Goal: Entertainment & Leisure: Consume media (video, audio)

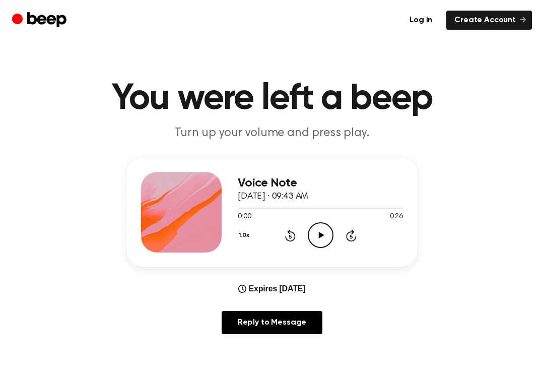
click at [541, 71] on main "You were left a beep Turn up your volume and press play. Voice Note [DATE] · 09…" at bounding box center [272, 324] width 544 height 649
click at [312, 231] on icon "Play Audio" at bounding box center [321, 235] width 26 height 26
click at [324, 238] on icon "Pause Audio" at bounding box center [321, 235] width 26 height 26
click at [291, 233] on icon "Rewind 5 seconds" at bounding box center [290, 235] width 11 height 13
click at [285, 235] on icon "Rewind 5 seconds" at bounding box center [290, 235] width 11 height 13
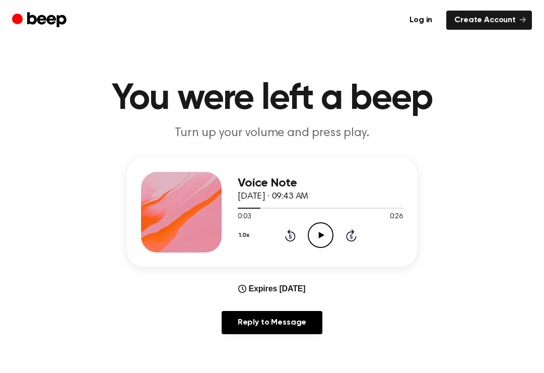
click at [280, 235] on div "1.0x Rewind 5 seconds Play Audio Skip 5 seconds" at bounding box center [320, 235] width 165 height 26
click at [272, 233] on div "1.0x Rewind 5 seconds Play Audio Skip 5 seconds" at bounding box center [320, 235] width 165 height 26
click at [267, 232] on div "1.0x Rewind 5 seconds Play Audio Skip 5 seconds" at bounding box center [320, 235] width 165 height 26
click at [284, 234] on div "1.0x Rewind 5 seconds Play Audio Skip 5 seconds" at bounding box center [320, 235] width 165 height 26
click at [291, 234] on icon "Rewind 5 seconds" at bounding box center [290, 235] width 11 height 13
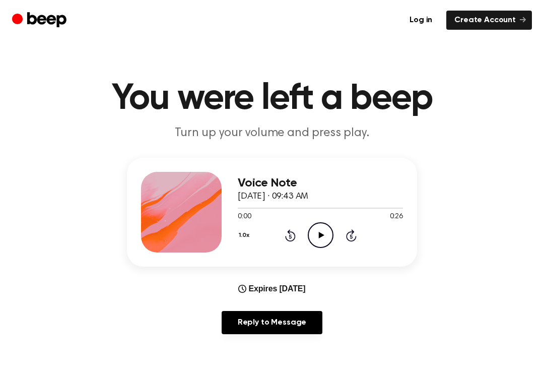
click at [285, 230] on icon "Rewind 5 seconds" at bounding box center [290, 235] width 11 height 13
click at [316, 237] on icon "Play Audio" at bounding box center [321, 235] width 26 height 26
click at [306, 236] on div "1.0x Rewind 5 seconds Pause Audio Skip 5 seconds" at bounding box center [320, 235] width 165 height 26
click at [305, 236] on div "1.0x Rewind 5 seconds Pause Audio Skip 5 seconds" at bounding box center [320, 235] width 165 height 26
click at [285, 243] on div "1.0x Rewind 5 seconds Pause Audio Skip 5 seconds" at bounding box center [320, 235] width 165 height 26
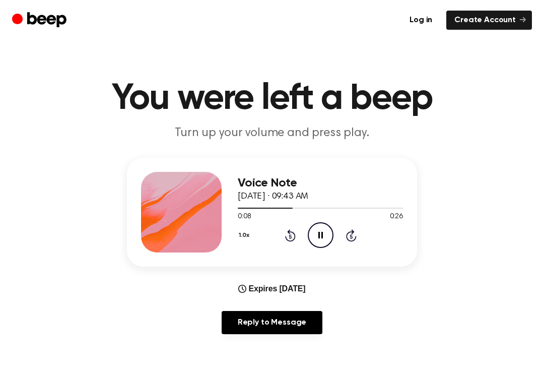
click at [300, 231] on div "1.0x Rewind 5 seconds Pause Audio Skip 5 seconds" at bounding box center [320, 235] width 165 height 26
click at [288, 239] on icon "Rewind 5 seconds" at bounding box center [290, 235] width 11 height 13
click at [289, 237] on icon "Rewind 5 seconds" at bounding box center [290, 235] width 11 height 13
click at [291, 239] on icon "Rewind 5 seconds" at bounding box center [290, 235] width 11 height 13
click at [292, 239] on icon "Rewind 5 seconds" at bounding box center [290, 235] width 11 height 13
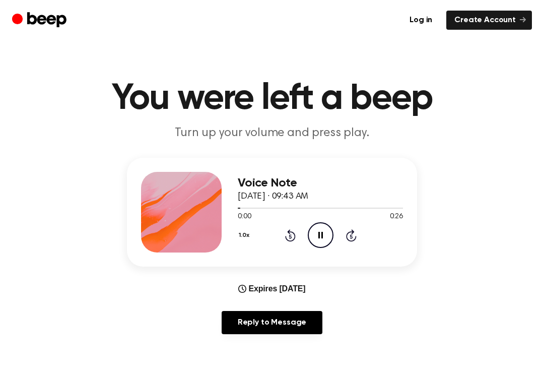
click at [330, 238] on icon "Pause Audio" at bounding box center [321, 235] width 26 height 26
click at [295, 230] on icon "Rewind 5 seconds" at bounding box center [290, 235] width 11 height 13
click at [322, 239] on icon "Play Audio" at bounding box center [321, 235] width 26 height 26
click at [356, 237] on icon at bounding box center [351, 235] width 11 height 12
click at [356, 230] on icon "Skip 5 seconds" at bounding box center [350, 235] width 11 height 13
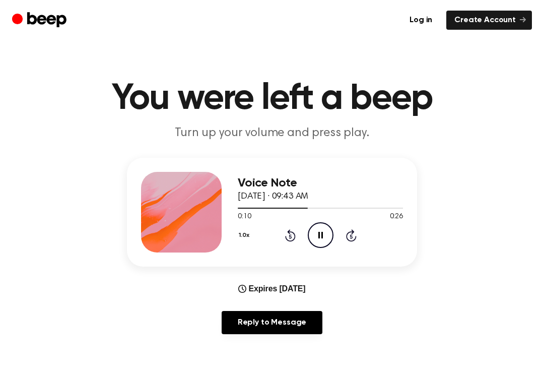
click at [356, 236] on icon at bounding box center [351, 235] width 11 height 12
click at [295, 232] on icon "Rewind 5 seconds" at bounding box center [290, 235] width 11 height 13
click at [294, 232] on icon "Rewind 5 seconds" at bounding box center [290, 235] width 11 height 13
click at [297, 236] on div "1.0x Rewind 5 seconds Pause Audio Skip 5 seconds" at bounding box center [320, 235] width 165 height 26
click at [293, 235] on icon "Rewind 5 seconds" at bounding box center [290, 235] width 11 height 13
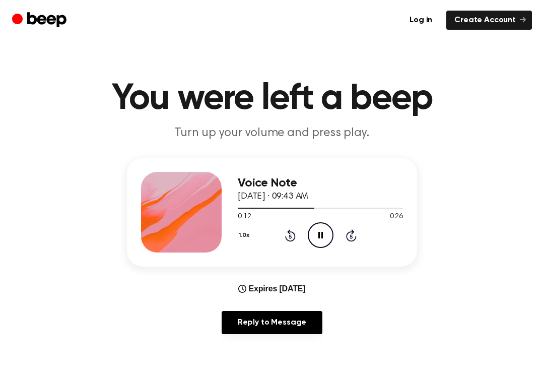
click at [293, 235] on icon "Rewind 5 seconds" at bounding box center [290, 235] width 11 height 13
click at [294, 233] on icon at bounding box center [290, 235] width 11 height 12
click at [324, 233] on icon "Pause Audio" at bounding box center [321, 235] width 26 height 26
click at [293, 234] on icon "Rewind 5 seconds" at bounding box center [290, 235] width 11 height 13
click at [329, 234] on icon "Play Audio" at bounding box center [321, 235] width 26 height 26
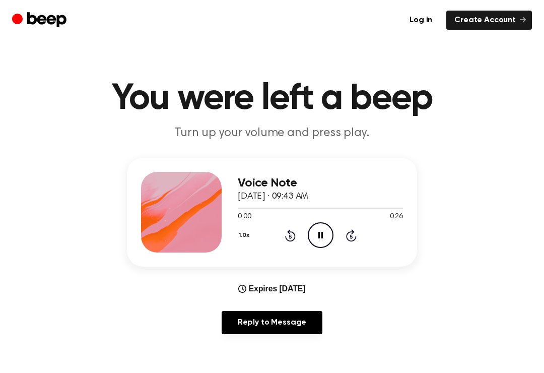
click at [328, 234] on icon "Pause Audio" at bounding box center [321, 235] width 26 height 26
click at [290, 232] on icon at bounding box center [290, 235] width 11 height 12
click at [362, 233] on div "1.0x Rewind 5 seconds Play Audio Skip 5 seconds" at bounding box center [320, 235] width 165 height 26
click at [369, 235] on div "1.0x Rewind 5 seconds Play Audio Skip 5 seconds" at bounding box center [320, 235] width 165 height 26
click at [368, 229] on div "1.0x Rewind 5 seconds Play Audio Skip 5 seconds" at bounding box center [320, 235] width 165 height 26
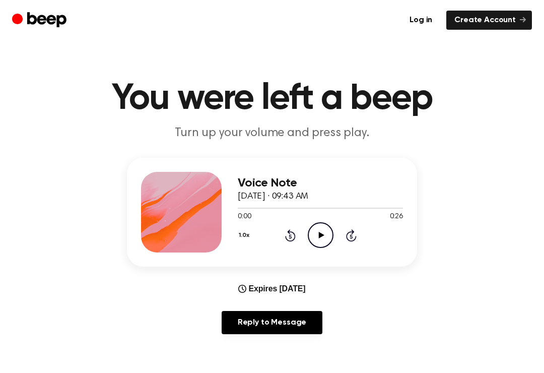
click at [356, 229] on icon "Skip 5 seconds" at bounding box center [350, 235] width 11 height 13
click at [359, 232] on div "1.0x Rewind 5 seconds Play Audio Skip 5 seconds" at bounding box center [320, 235] width 165 height 26
click at [364, 237] on div "1.0x Rewind 5 seconds Play Audio Skip 5 seconds" at bounding box center [320, 235] width 165 height 26
click at [363, 236] on div "1.0x Rewind 5 seconds Play Audio Skip 5 seconds" at bounding box center [320, 235] width 165 height 26
click at [355, 235] on icon "Skip 5 seconds" at bounding box center [350, 235] width 11 height 13
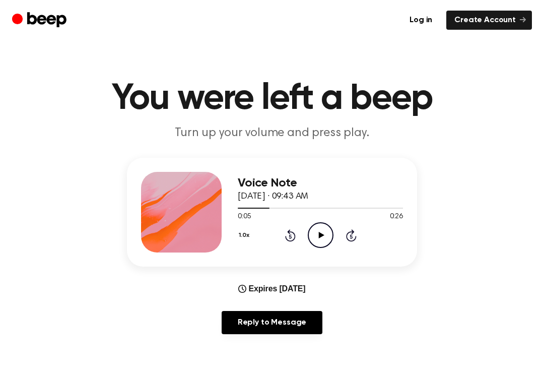
click at [357, 237] on div "1.0x Rewind 5 seconds Play Audio Skip 5 seconds" at bounding box center [320, 235] width 165 height 26
click at [361, 231] on div "1.0x Rewind 5 seconds Play Audio Skip 5 seconds" at bounding box center [320, 235] width 165 height 26
click at [355, 239] on icon at bounding box center [351, 235] width 11 height 12
click at [356, 241] on icon "Skip 5 seconds" at bounding box center [350, 235] width 11 height 13
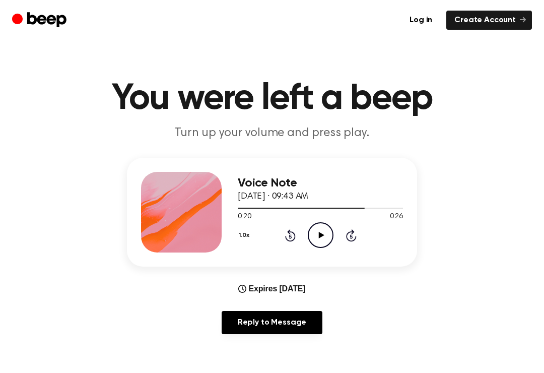
click at [364, 236] on div "1.0x Rewind 5 seconds Play Audio Skip 5 seconds" at bounding box center [320, 235] width 165 height 26
click at [363, 236] on div "1.0x Rewind 5 seconds Play Audio Skip 5 seconds" at bounding box center [320, 235] width 165 height 26
click at [355, 237] on icon at bounding box center [351, 235] width 11 height 12
click at [358, 240] on div "1.0x Rewind 5 seconds Play Audio Skip 5 seconds" at bounding box center [320, 235] width 165 height 26
click at [362, 237] on div "1.0x Rewind 5 seconds Play Audio Skip 5 seconds" at bounding box center [320, 235] width 165 height 26
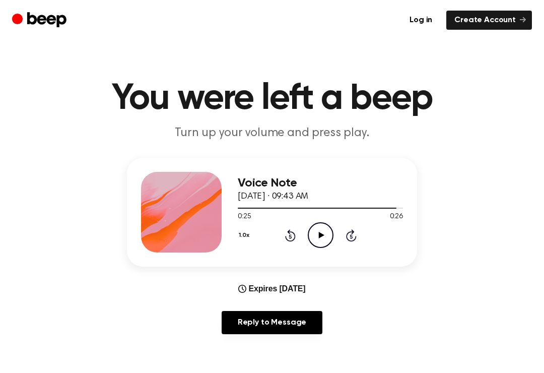
click at [355, 238] on icon at bounding box center [351, 235] width 11 height 12
click at [293, 235] on icon "Rewind 5 seconds" at bounding box center [290, 235] width 11 height 13
click at [301, 229] on div "1.0x Rewind 5 seconds Play Audio Skip 5 seconds" at bounding box center [320, 235] width 165 height 26
click at [299, 236] on div "1.0x Rewind 5 seconds Play Audio Skip 5 seconds" at bounding box center [320, 235] width 165 height 26
click at [299, 240] on div "1.0x Rewind 5 seconds Play Audio Skip 5 seconds" at bounding box center [320, 235] width 165 height 26
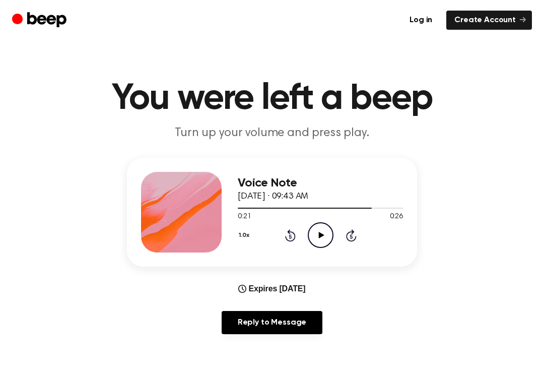
click at [289, 241] on icon at bounding box center [290, 235] width 11 height 12
click at [292, 244] on div "1.0x Rewind 5 seconds Play Audio Skip 5 seconds" at bounding box center [320, 235] width 165 height 26
click at [299, 238] on div "1.0x Rewind 5 seconds Play Audio Skip 5 seconds" at bounding box center [320, 235] width 165 height 26
click at [306, 230] on div "1.0x Rewind 5 seconds Play Audio Skip 5 seconds" at bounding box center [320, 235] width 165 height 26
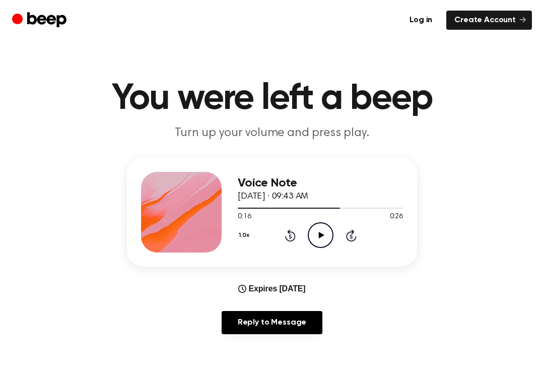
click at [294, 230] on icon "Rewind 5 seconds" at bounding box center [290, 235] width 11 height 13
click at [298, 233] on div "1.0x Rewind 5 seconds Play Audio Skip 5 seconds" at bounding box center [320, 235] width 165 height 26
click at [288, 245] on div "1.0x Rewind 5 seconds Play Audio Skip 5 seconds" at bounding box center [320, 235] width 165 height 26
click at [294, 230] on icon "Rewind 5 seconds" at bounding box center [290, 235] width 11 height 13
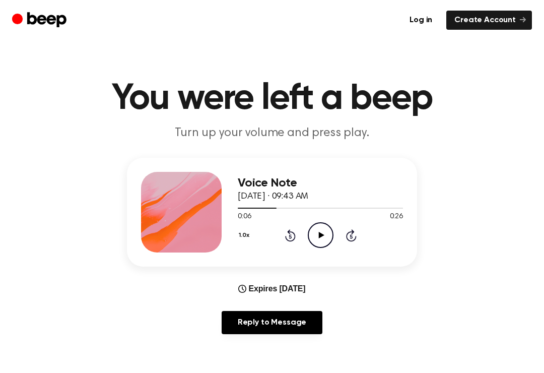
click at [297, 233] on div "1.0x Rewind 5 seconds Play Audio Skip 5 seconds" at bounding box center [320, 235] width 165 height 26
click at [300, 239] on div "1.0x Rewind 5 seconds Play Audio Skip 5 seconds" at bounding box center [320, 235] width 165 height 26
click at [298, 238] on div "1.0x Rewind 5 seconds Play Audio Skip 5 seconds" at bounding box center [320, 235] width 165 height 26
click at [295, 240] on icon "Rewind 5 seconds" at bounding box center [290, 235] width 11 height 13
click at [297, 241] on div "1.0x Rewind 5 seconds Play Audio Skip 5 seconds" at bounding box center [320, 235] width 165 height 26
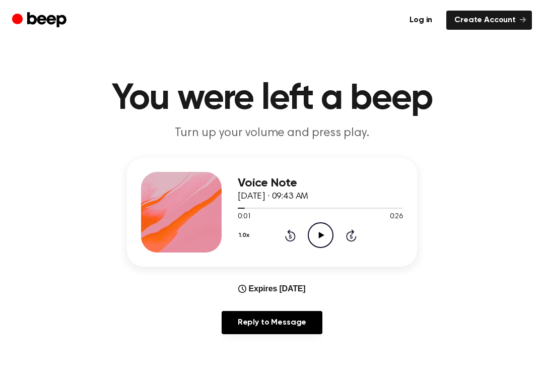
click at [306, 244] on div "1.0x Rewind 5 seconds Play Audio Skip 5 seconds" at bounding box center [320, 235] width 165 height 26
click at [294, 241] on icon "Rewind 5 seconds" at bounding box center [290, 235] width 11 height 13
click at [297, 244] on div "1.0x Rewind 5 seconds Play Audio Skip 5 seconds" at bounding box center [320, 235] width 165 height 26
click at [322, 228] on icon "Play Audio" at bounding box center [321, 235] width 26 height 26
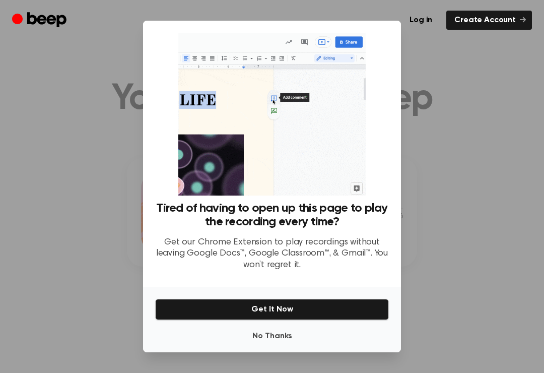
click at [87, 177] on div at bounding box center [272, 186] width 544 height 373
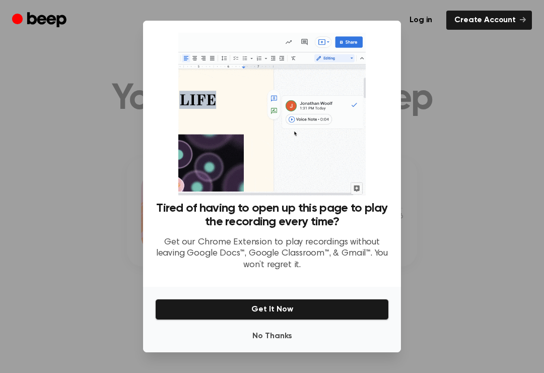
click at [87, 196] on div at bounding box center [272, 186] width 544 height 373
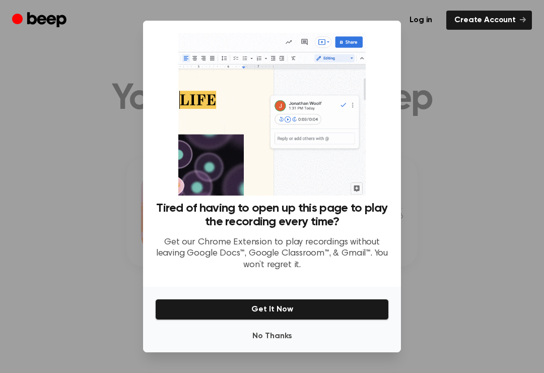
click at [77, 214] on div at bounding box center [272, 186] width 544 height 373
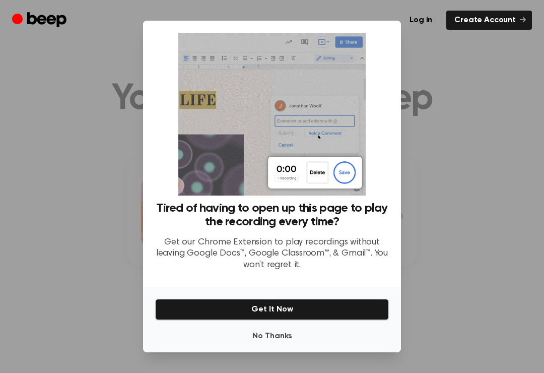
click at [77, 213] on div at bounding box center [272, 186] width 544 height 373
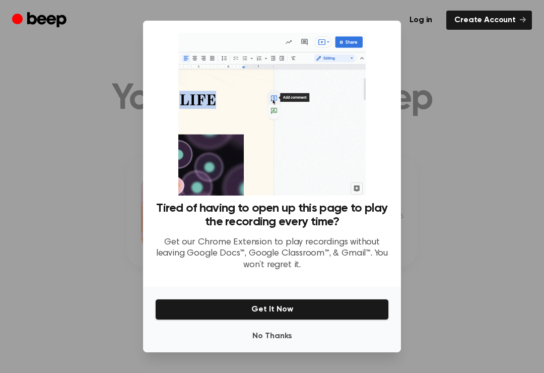
click at [206, 310] on button "Get It Now" at bounding box center [272, 309] width 234 height 21
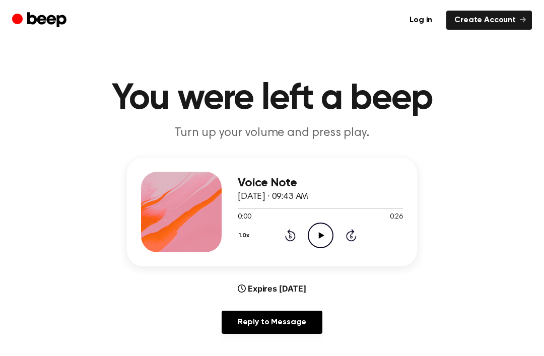
click at [322, 238] on icon "Play Audio" at bounding box center [321, 236] width 26 height 26
click at [332, 210] on div at bounding box center [320, 208] width 165 height 8
click at [344, 238] on div "1.0x Rewind 5 seconds Pause Audio Skip 5 seconds" at bounding box center [320, 236] width 165 height 26
click at [348, 242] on div "1.0x Rewind 5 seconds Pause Audio Skip 5 seconds" at bounding box center [320, 236] width 165 height 26
click at [352, 244] on div "1.0x Rewind 5 seconds Pause Audio Skip 5 seconds" at bounding box center [320, 236] width 165 height 26
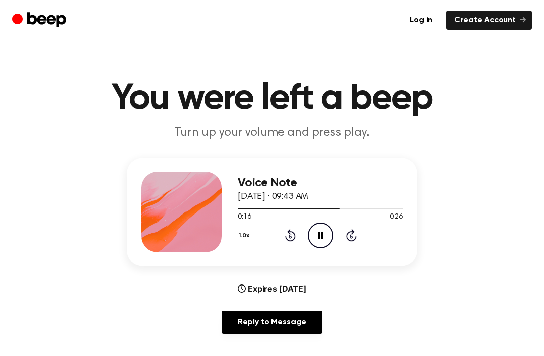
click at [345, 242] on div "1.0x Rewind 5 seconds Pause Audio Skip 5 seconds" at bounding box center [320, 236] width 165 height 26
click at [345, 244] on div "1.0x Rewind 5 seconds Pause Audio Skip 5 seconds" at bounding box center [320, 236] width 165 height 26
click at [341, 236] on div "1.0x Rewind 5 seconds Pause Audio Skip 5 seconds" at bounding box center [320, 236] width 165 height 26
click at [342, 239] on div "1.0x Rewind 5 seconds Pause Audio Skip 5 seconds" at bounding box center [320, 236] width 165 height 26
click at [412, 349] on main "You were left a beep Turn up your volume and press play. Voice Note [DATE] · 09…" at bounding box center [272, 324] width 544 height 649
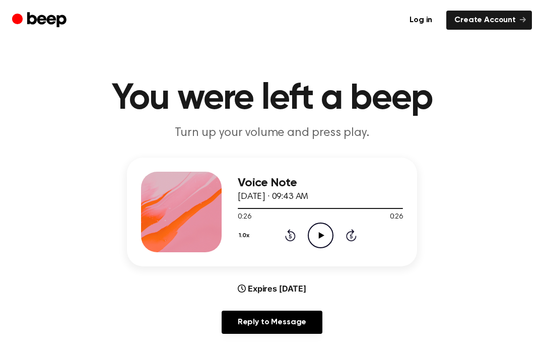
click at [282, 236] on div "1.0x Rewind 5 seconds Play Audio Skip 5 seconds" at bounding box center [320, 236] width 165 height 26
click at [290, 251] on div "Voice Note [DATE] · 09:43 AM 0:26 0:26 Your browser does not support the [objec…" at bounding box center [320, 212] width 165 height 81
click at [285, 241] on icon "Rewind 5 seconds" at bounding box center [290, 235] width 11 height 13
click at [283, 239] on div "1.0x Rewind 5 seconds Play Audio Skip 5 seconds" at bounding box center [320, 236] width 165 height 26
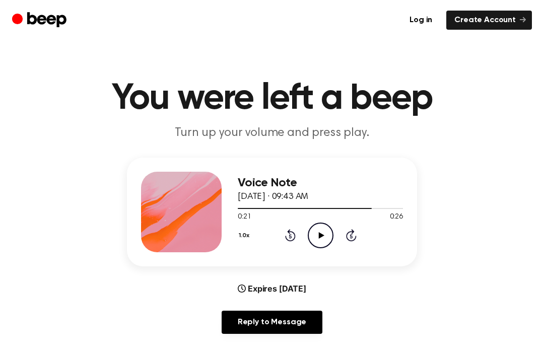
click at [282, 241] on div "1.0x Rewind 5 seconds Play Audio Skip 5 seconds" at bounding box center [320, 236] width 165 height 26
click at [285, 238] on icon "Rewind 5 seconds" at bounding box center [290, 235] width 11 height 13
click at [284, 236] on div "1.0x Rewind 5 seconds Play Audio Skip 5 seconds" at bounding box center [320, 236] width 165 height 26
click at [287, 241] on icon "Rewind 5 seconds" at bounding box center [290, 235] width 11 height 13
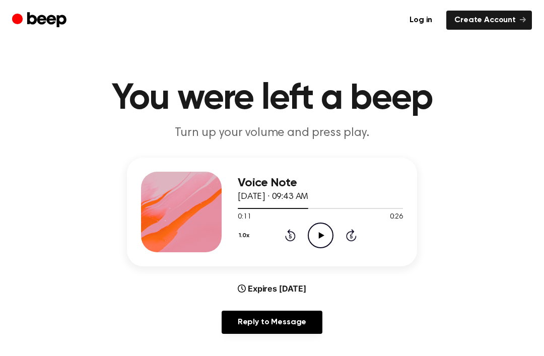
click at [289, 254] on div "Voice Note [DATE] · 09:43 AM 0:11 0:26 Your browser does not support the [objec…" at bounding box center [272, 212] width 290 height 109
click at [282, 238] on div "1.0x Rewind 5 seconds Play Audio Skip 5 seconds" at bounding box center [320, 236] width 165 height 26
click at [286, 244] on div "1.0x Rewind 5 seconds Play Audio Skip 5 seconds" at bounding box center [320, 236] width 165 height 26
click at [279, 240] on div "1.0x Rewind 5 seconds Play Audio Skip 5 seconds" at bounding box center [320, 236] width 165 height 26
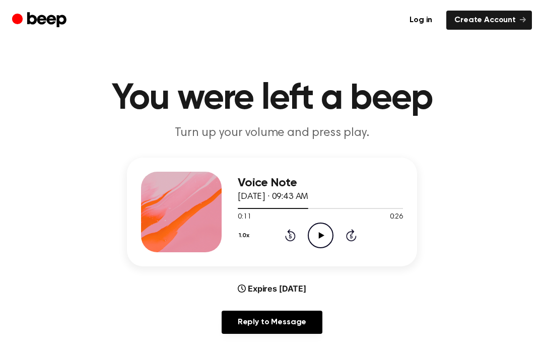
click at [282, 235] on div "1.0x Rewind 5 seconds Play Audio Skip 5 seconds" at bounding box center [320, 236] width 165 height 26
click at [290, 232] on icon at bounding box center [290, 235] width 11 height 12
click at [290, 231] on icon at bounding box center [290, 235] width 11 height 12
click at [282, 228] on div "1.0x Rewind 5 seconds Play Audio Skip 5 seconds" at bounding box center [320, 236] width 165 height 26
click at [281, 228] on div "1.0x Rewind 5 seconds Play Audio Skip 5 seconds" at bounding box center [320, 236] width 165 height 26
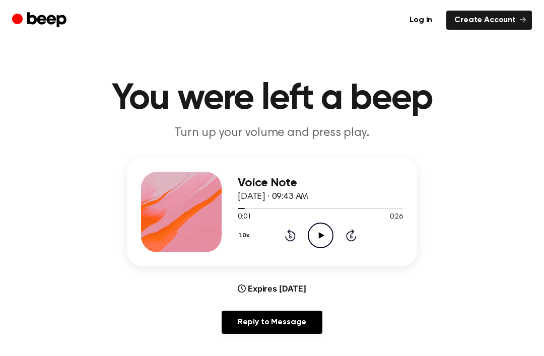
click at [291, 240] on icon "Rewind 5 seconds" at bounding box center [290, 235] width 11 height 13
click at [280, 232] on div "1.0x Rewind 5 seconds Play Audio Skip 5 seconds" at bounding box center [320, 236] width 165 height 26
click at [321, 233] on icon "Play Audio" at bounding box center [321, 236] width 26 height 26
click at [282, 229] on div "1.0x Rewind 5 seconds Play Audio Skip 5 seconds" at bounding box center [320, 236] width 165 height 26
click at [284, 233] on div "1.0x Rewind 5 seconds Play Audio Skip 5 seconds" at bounding box center [320, 236] width 165 height 26
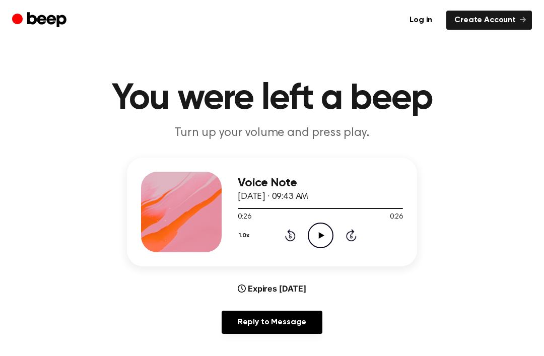
click at [292, 238] on icon "Rewind 5 seconds" at bounding box center [290, 235] width 11 height 13
click at [286, 237] on icon at bounding box center [290, 235] width 11 height 12
click at [281, 231] on div "1.0x Rewind 5 seconds Play Audio Skip 5 seconds" at bounding box center [320, 236] width 165 height 26
click at [287, 239] on icon at bounding box center [290, 235] width 11 height 12
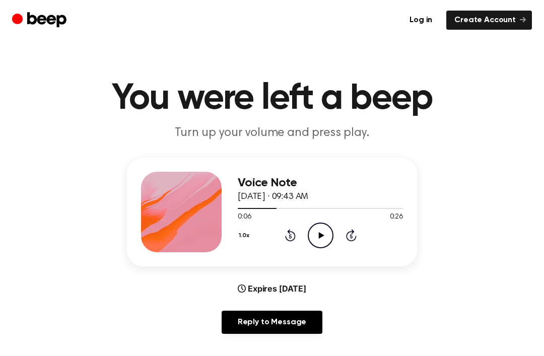
click at [284, 239] on div "1.0x Rewind 5 seconds Play Audio Skip 5 seconds" at bounding box center [320, 236] width 165 height 26
click at [290, 243] on div "1.0x Rewind 5 seconds Play Audio Skip 5 seconds" at bounding box center [320, 236] width 165 height 26
click at [286, 240] on icon "Rewind 5 seconds" at bounding box center [290, 235] width 11 height 13
click at [281, 230] on div "1.0x Rewind 5 seconds Play Audio Skip 5 seconds" at bounding box center [320, 236] width 165 height 26
click at [280, 230] on div "1.0x Rewind 5 seconds Play Audio Skip 5 seconds" at bounding box center [320, 236] width 165 height 26
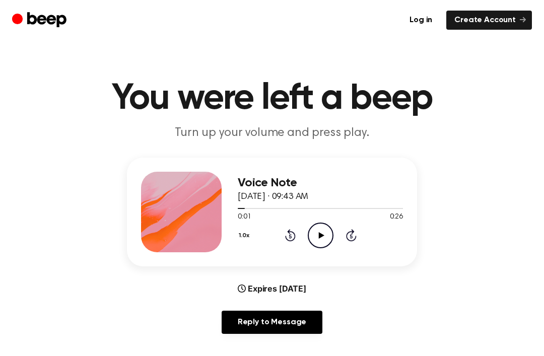
click at [281, 246] on div "1.0x Rewind 5 seconds Play Audio Skip 5 seconds" at bounding box center [320, 236] width 165 height 26
click at [278, 241] on div "1.0x Rewind 5 seconds Play Audio Skip 5 seconds" at bounding box center [320, 236] width 165 height 26
click at [280, 236] on div "1.0x Rewind 5 seconds Play Audio Skip 5 seconds" at bounding box center [320, 236] width 165 height 26
click at [280, 234] on div "1.0x Rewind 5 seconds Play Audio Skip 5 seconds" at bounding box center [320, 236] width 165 height 26
click at [279, 239] on div "1.0x Rewind 5 seconds Play Audio Skip 5 seconds" at bounding box center [320, 236] width 165 height 26
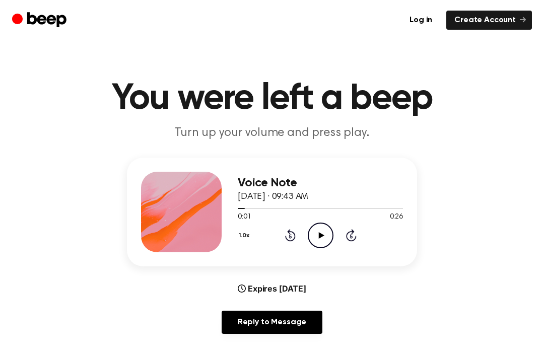
click at [279, 238] on div "1.0x Rewind 5 seconds Play Audio Skip 5 seconds" at bounding box center [320, 236] width 165 height 26
click at [281, 230] on div "1.0x Rewind 5 seconds Play Audio Skip 5 seconds" at bounding box center [320, 236] width 165 height 26
click at [281, 229] on div "1.0x Rewind 5 seconds Play Audio Skip 5 seconds" at bounding box center [320, 236] width 165 height 26
click at [292, 235] on icon "Rewind 5 seconds" at bounding box center [290, 235] width 11 height 13
click at [322, 230] on icon "Play Audio" at bounding box center [321, 236] width 26 height 26
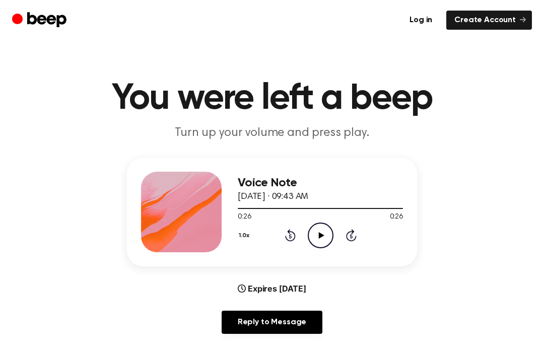
click at [285, 238] on icon "Rewind 5 seconds" at bounding box center [290, 235] width 11 height 13
click at [281, 246] on div "1.0x Rewind 5 seconds Play Audio Skip 5 seconds" at bounding box center [320, 236] width 165 height 26
click at [281, 242] on div "1.0x Rewind 5 seconds Play Audio Skip 5 seconds" at bounding box center [320, 236] width 165 height 26
click at [287, 238] on icon at bounding box center [290, 235] width 11 height 12
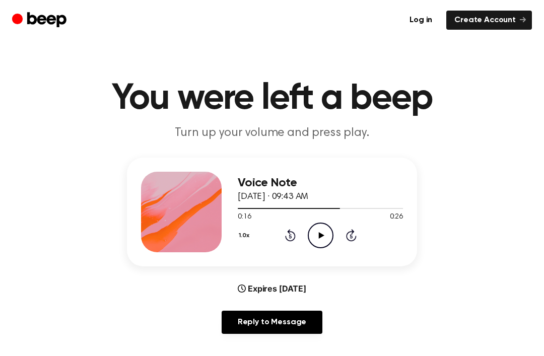
click at [294, 236] on icon at bounding box center [290, 235] width 11 height 12
click at [288, 233] on icon "Rewind 5 seconds" at bounding box center [290, 235] width 11 height 13
click at [290, 237] on icon at bounding box center [290, 237] width 3 height 4
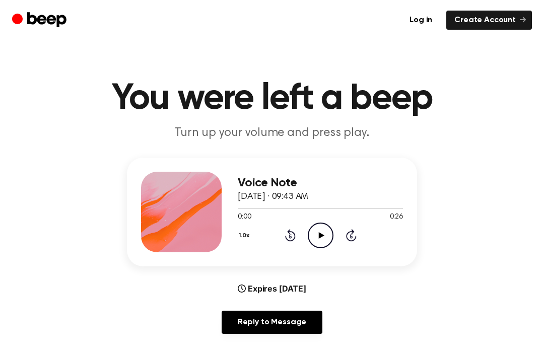
click at [320, 245] on icon "Play Audio" at bounding box center [321, 236] width 26 height 26
